Goal: Find specific page/section: Find specific page/section

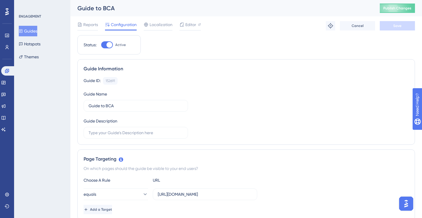
click at [129, 27] on span "Configuration" at bounding box center [124, 24] width 26 height 7
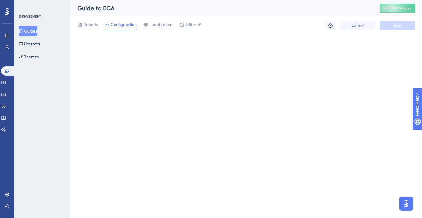
click at [118, 24] on span "Configuration" at bounding box center [124, 24] width 26 height 7
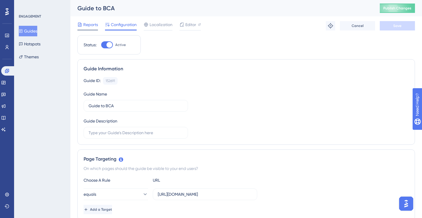
click at [94, 27] on span "Reports" at bounding box center [90, 24] width 15 height 7
